Goal: Information Seeking & Learning: Check status

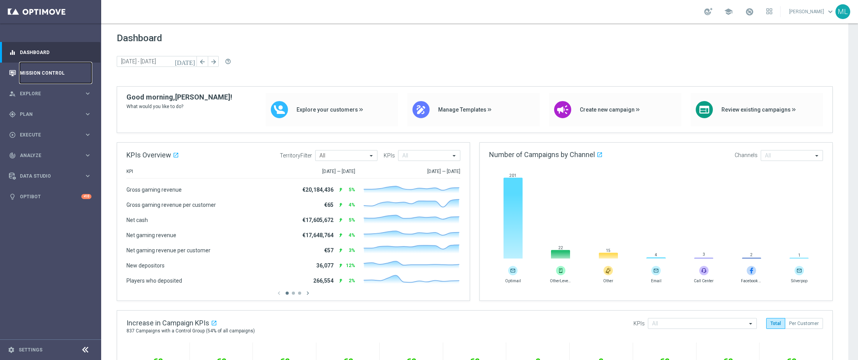
click at [59, 74] on link "Mission Control" at bounding box center [56, 73] width 72 height 21
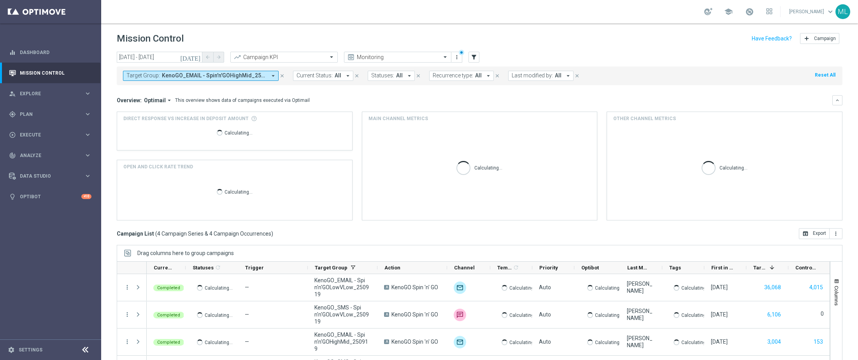
click at [198, 56] on icon "[DATE]" at bounding box center [190, 57] width 21 height 7
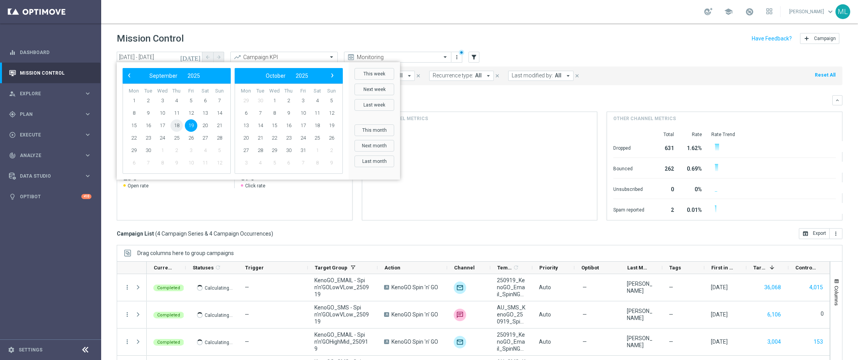
click at [179, 124] on span "18" at bounding box center [176, 125] width 12 height 12
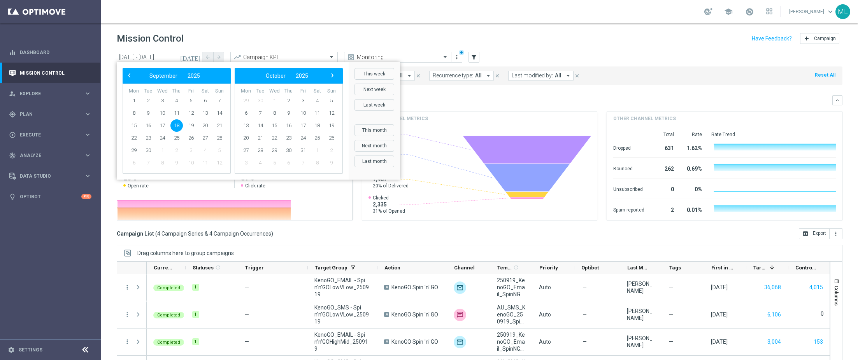
click at [177, 124] on span "18" at bounding box center [176, 125] width 12 height 12
type input "[DATE] - [DATE]"
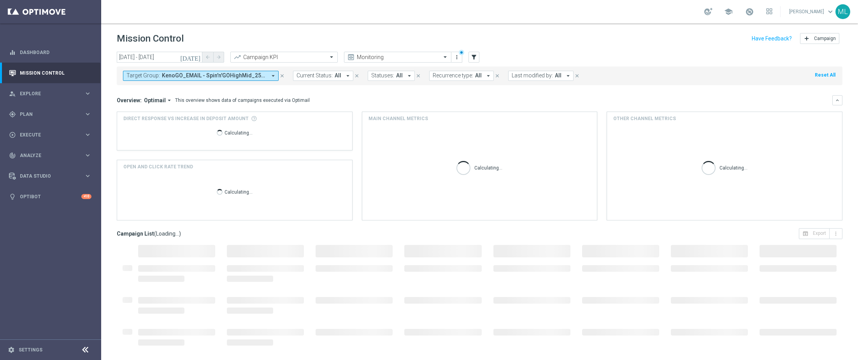
click at [181, 75] on span "KenoGO_EMAIL - Spin'n'GOHighMid_250919, KenoGO_EMAIL - Spin'n'GOLowVLow_250919,…" at bounding box center [214, 75] width 105 height 7
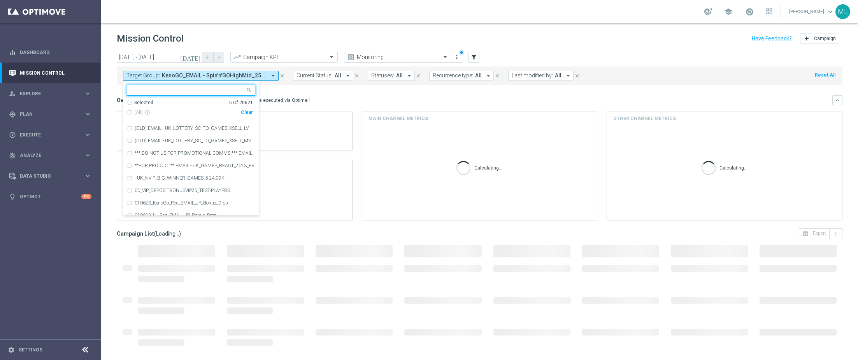
click at [0, 0] on div "Clear" at bounding box center [0, 0] width 0 height 0
click at [178, 91] on input "text" at bounding box center [188, 90] width 114 height 7
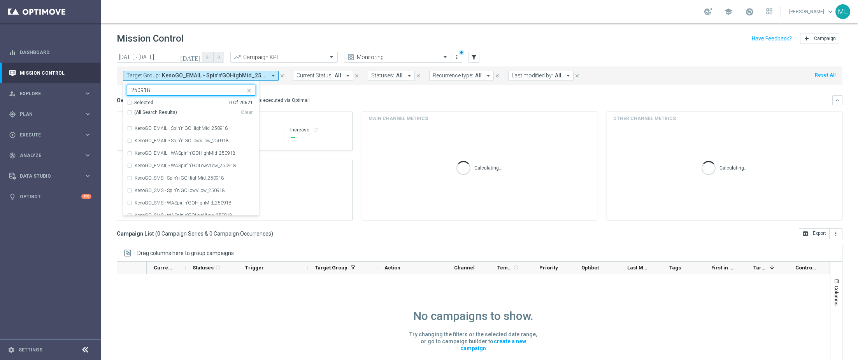
click at [129, 113] on div "(All Search Results)" at bounding box center [184, 112] width 114 height 7
type input "250918"
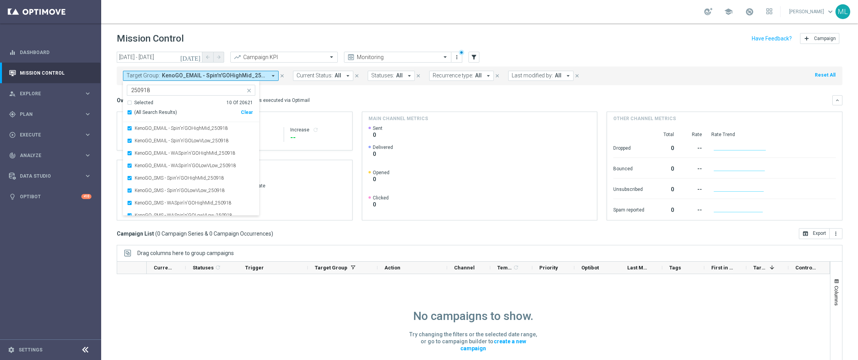
click at [297, 90] on mini-dashboard "Overview: Optimail arrow_drop_down This overview shows data of campaigns execut…" at bounding box center [479, 156] width 725 height 143
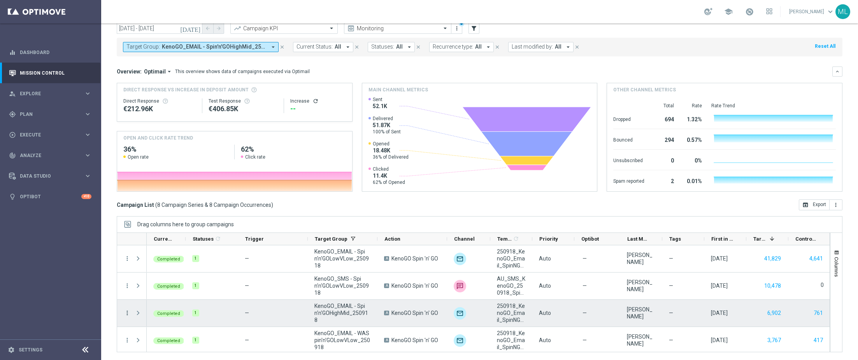
click at [128, 312] on icon "more_vert" at bounding box center [127, 313] width 7 height 7
click at [166, 264] on span "Go to Campaign Analysis" at bounding box center [170, 264] width 56 height 5
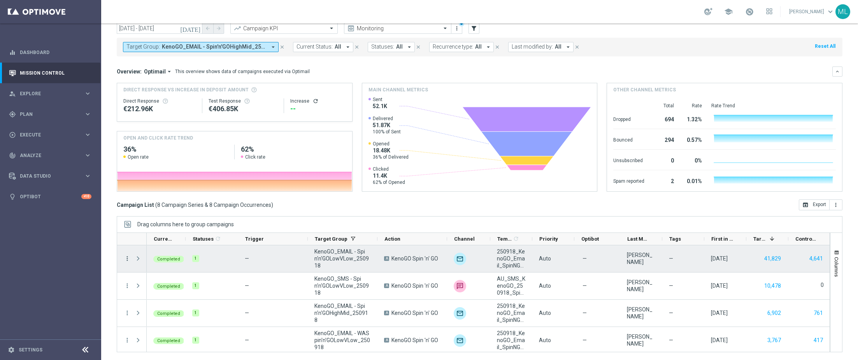
click at [127, 258] on icon "more_vert" at bounding box center [127, 258] width 7 height 7
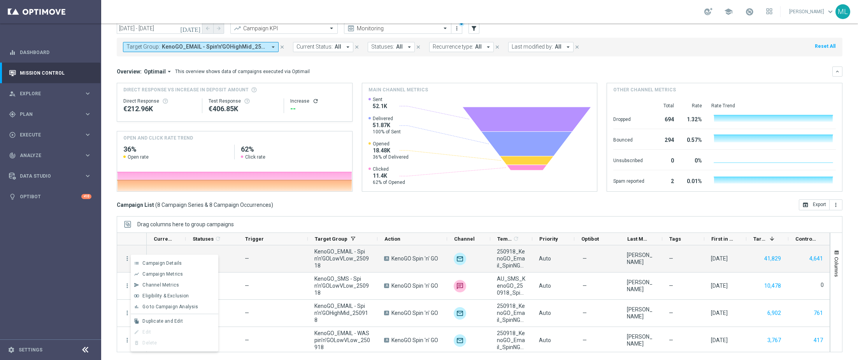
click at [165, 307] on span "Go to Campaign Analysis" at bounding box center [170, 306] width 56 height 5
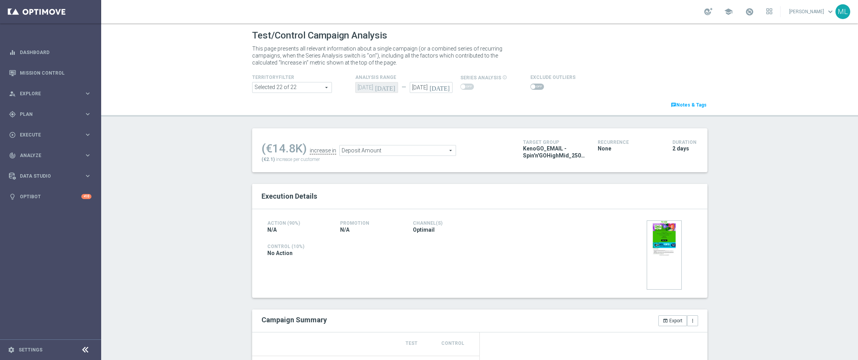
click at [434, 150] on span "Deposit Amount" at bounding box center [398, 150] width 116 height 10
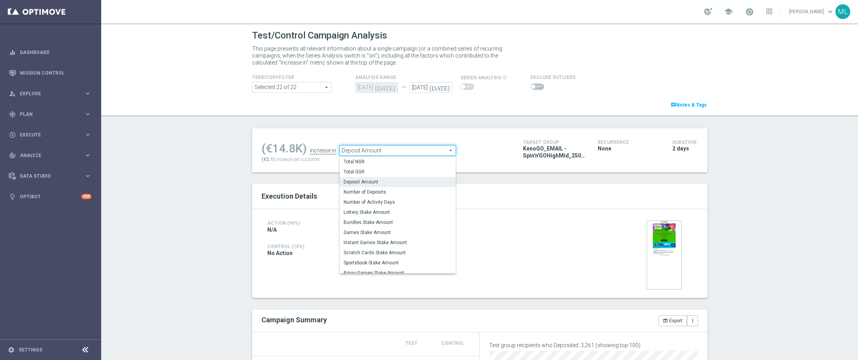
drag, startPoint x: 389, startPoint y: 208, endPoint x: 392, endPoint y: 186, distance: 22.8
click at [389, 208] on label "Lottery Stake Amount" at bounding box center [398, 212] width 116 height 10
type input "Lottery Stake Amount"
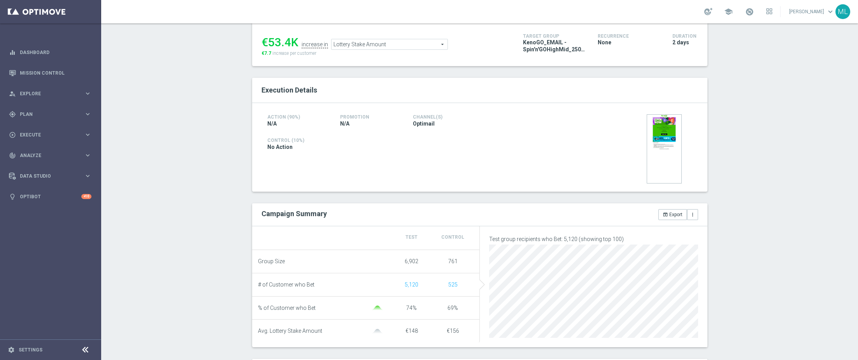
scroll to position [109, 0]
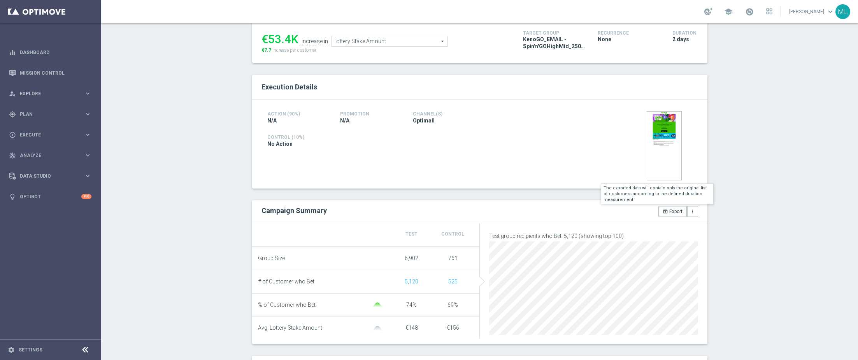
drag, startPoint x: 665, startPoint y: 209, endPoint x: 588, endPoint y: 183, distance: 81.8
click at [666, 209] on icon "open_in_browser" at bounding box center [664, 211] width 5 height 5
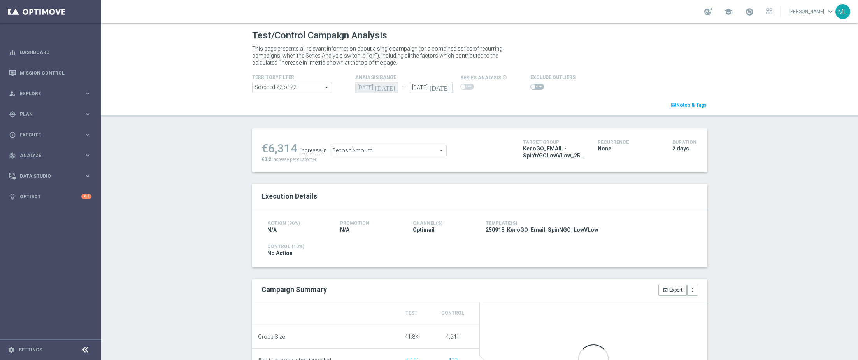
click at [394, 151] on span "Deposit Amount" at bounding box center [388, 150] width 116 height 10
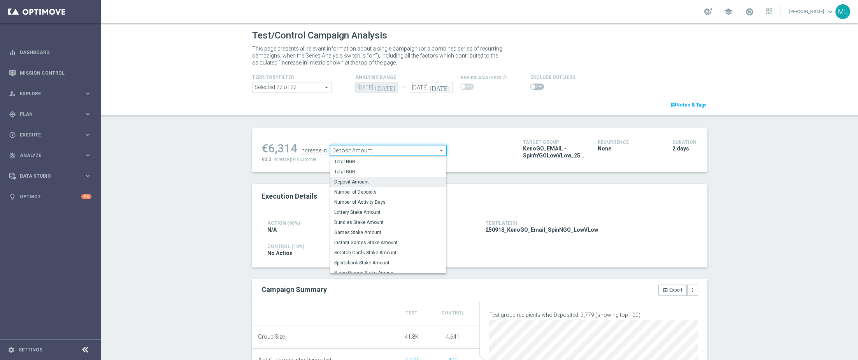
click at [385, 208] on label "Lottery Stake Amount" at bounding box center [388, 212] width 116 height 10
type input "Lottery Stake Amount"
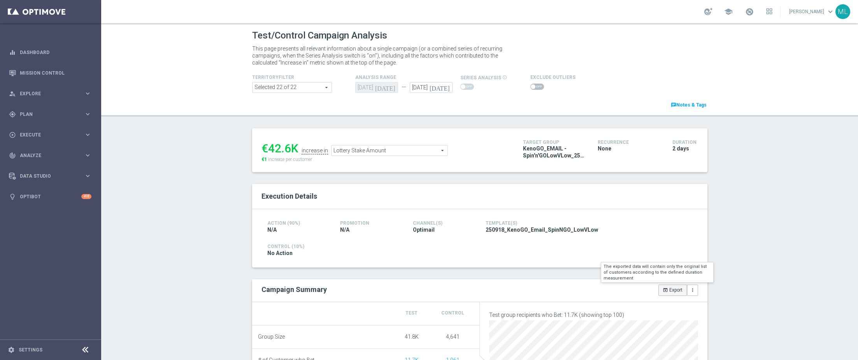
click at [674, 292] on button "open_in_browser Export" at bounding box center [672, 290] width 28 height 11
